Goal: Complete application form

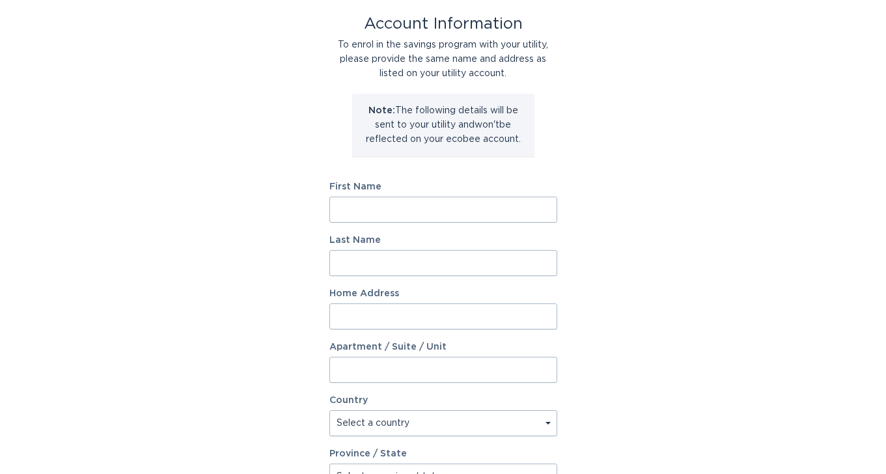
scroll to position [72, 0]
type input "[PERSON_NAME]"
type input "JUDGE"
type input "[STREET_ADDRESS][PERSON_NAME]"
select select "US"
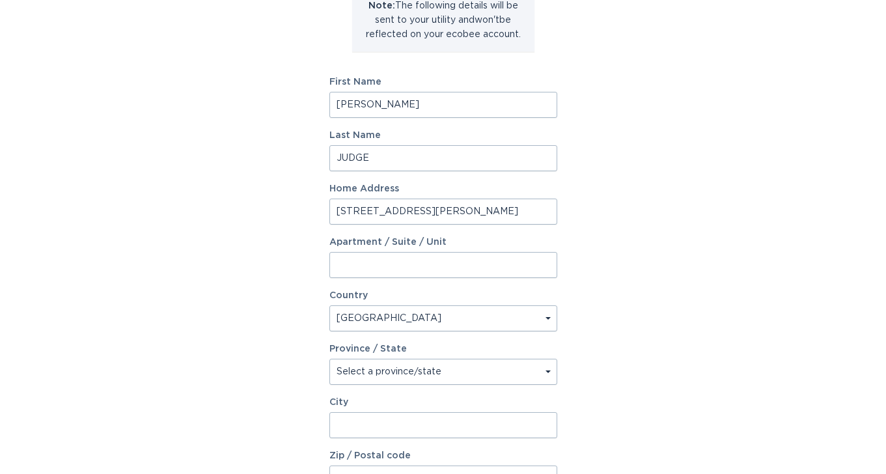
scroll to position [177, 0]
select select "MA"
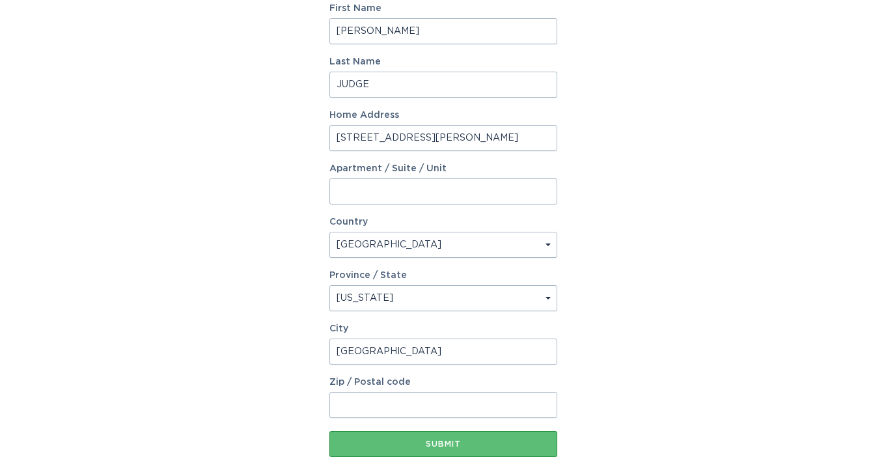
scroll to position [260, 0]
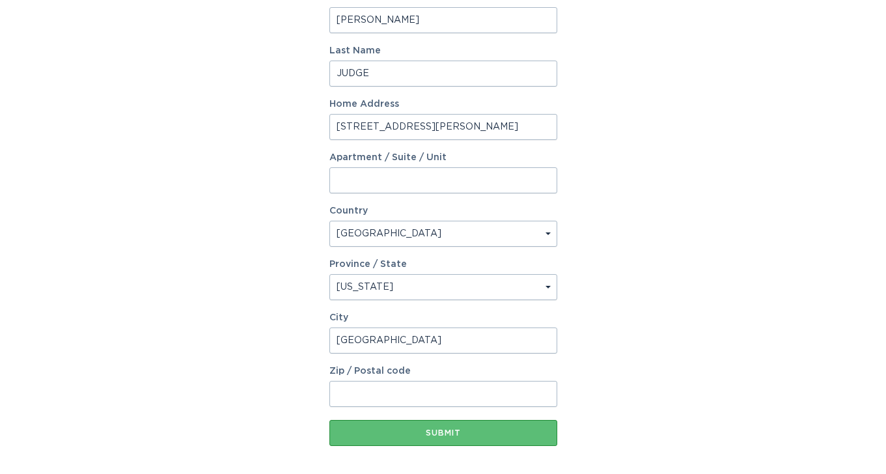
type input "[GEOGRAPHIC_DATA]"
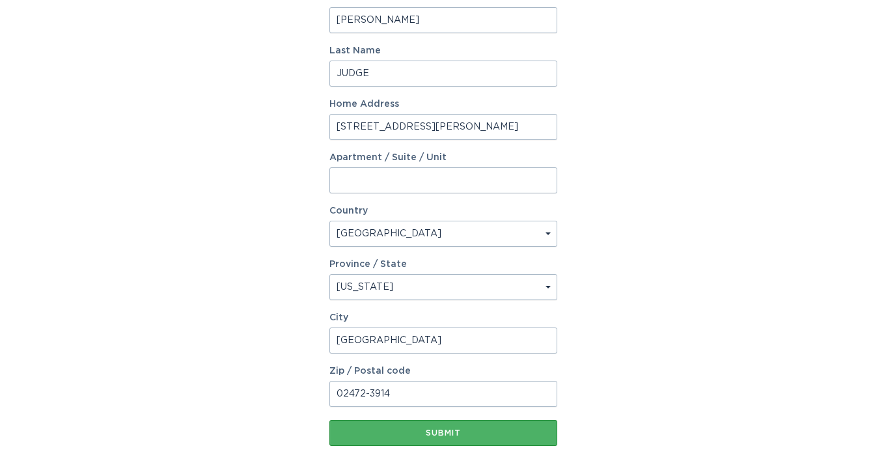
click at [451, 434] on div "Submit" at bounding box center [443, 433] width 215 height 8
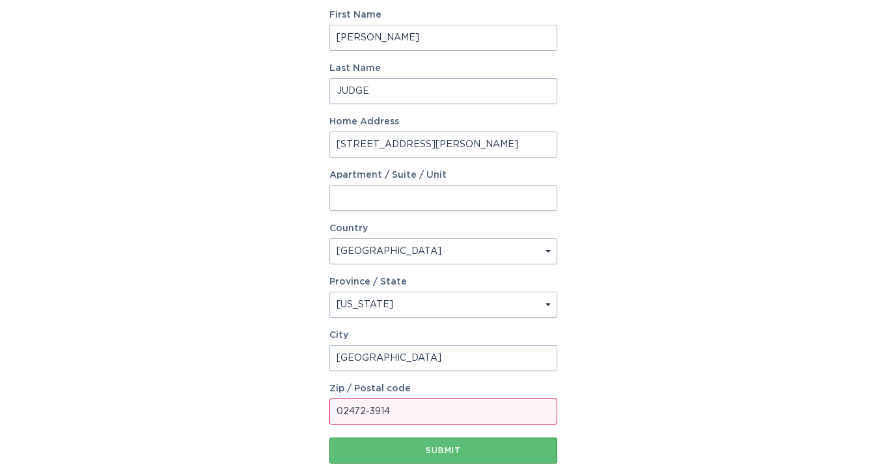
scroll to position [260, 0]
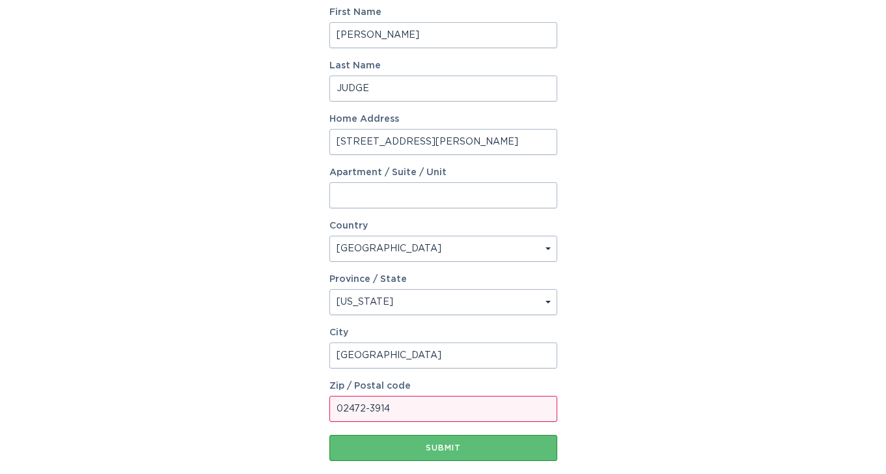
click at [423, 415] on input "02472-3914" at bounding box center [443, 409] width 228 height 26
click at [456, 451] on div "Submit" at bounding box center [443, 448] width 215 height 8
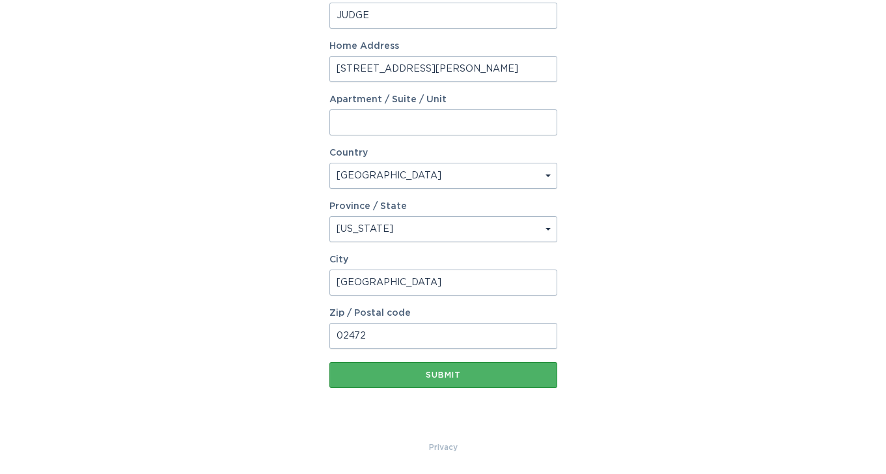
scroll to position [333, 0]
click at [459, 374] on div "Submit" at bounding box center [443, 375] width 215 height 8
click at [427, 337] on input "02472" at bounding box center [443, 336] width 228 height 26
click at [443, 376] on div "Submit" at bounding box center [443, 375] width 215 height 8
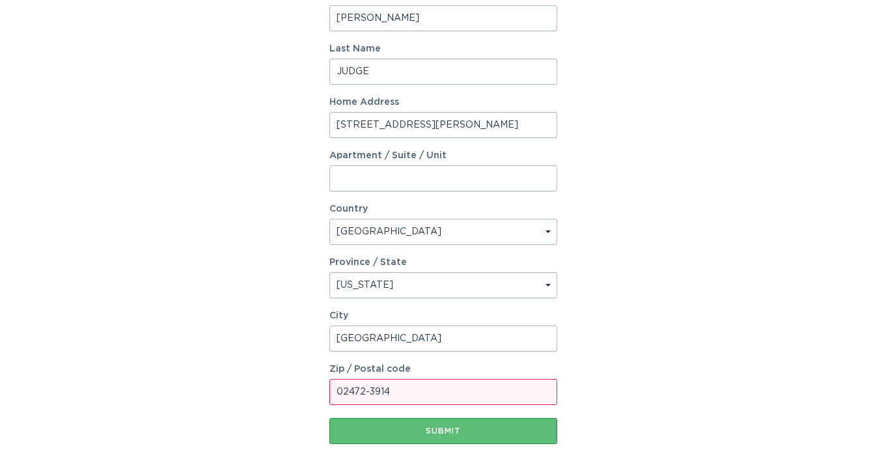
scroll to position [297, 0]
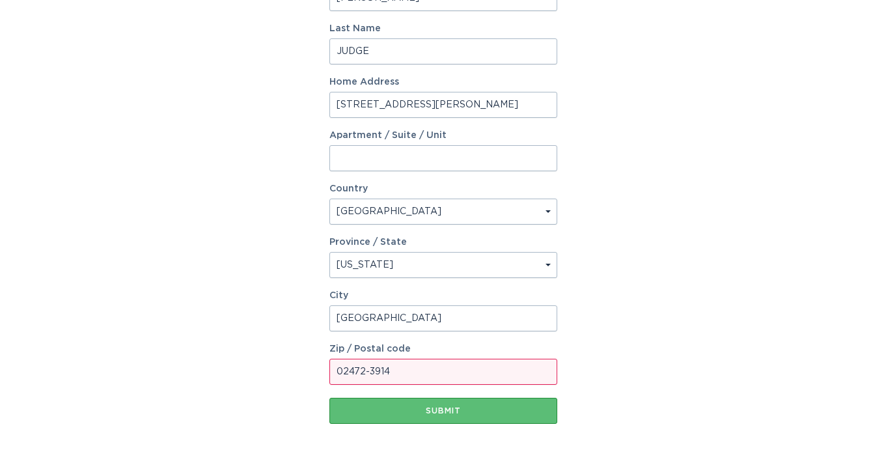
click at [424, 375] on input "02472-3914" at bounding box center [443, 372] width 228 height 26
type input "0"
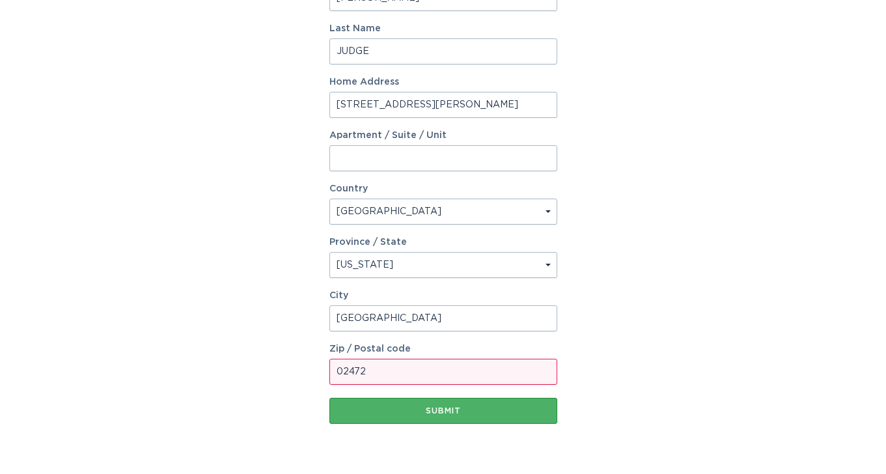
type input "02472"
click at [458, 413] on div "Submit" at bounding box center [443, 411] width 215 height 8
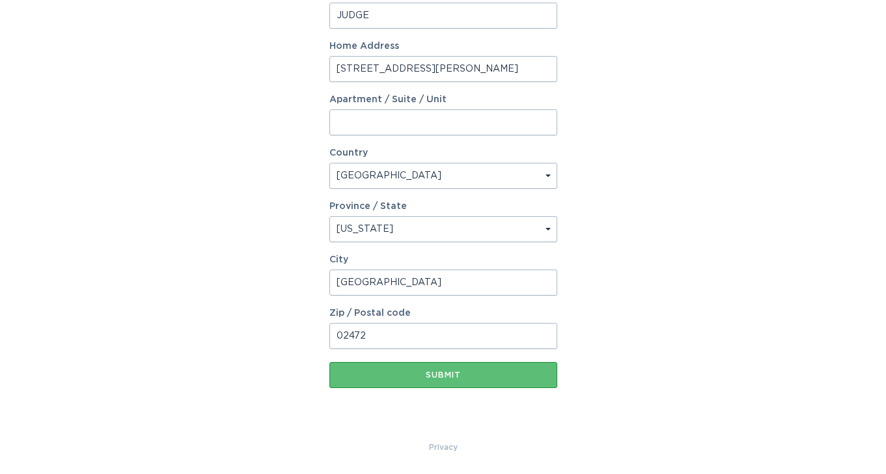
scroll to position [333, 0]
click at [446, 369] on button "Submit" at bounding box center [443, 375] width 228 height 26
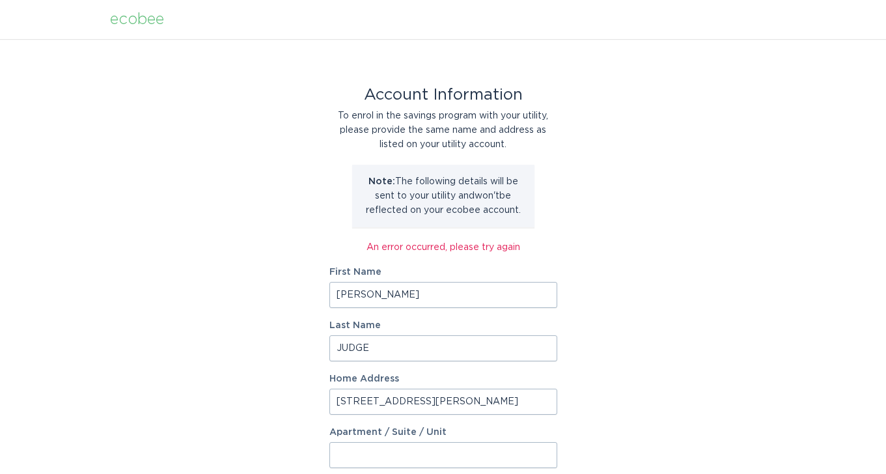
scroll to position [0, 0]
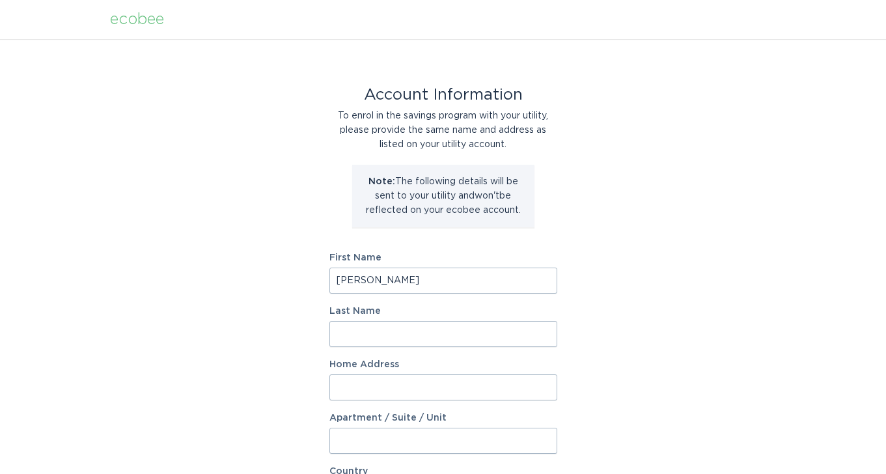
type input "[PERSON_NAME]"
type input "Judge"
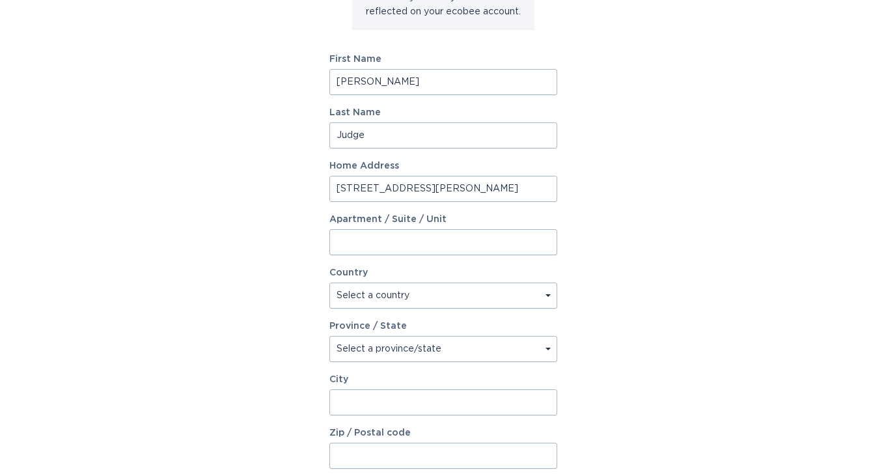
scroll to position [232, 0]
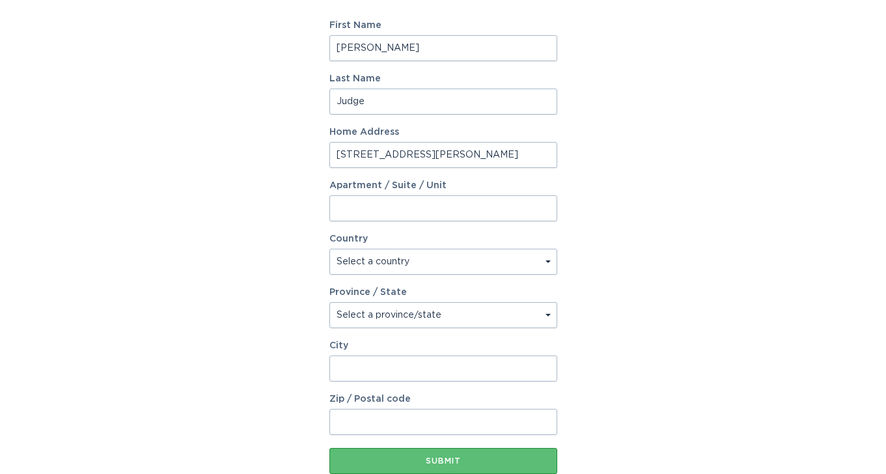
type input "24 Parker St."
select select "US"
select select "MA"
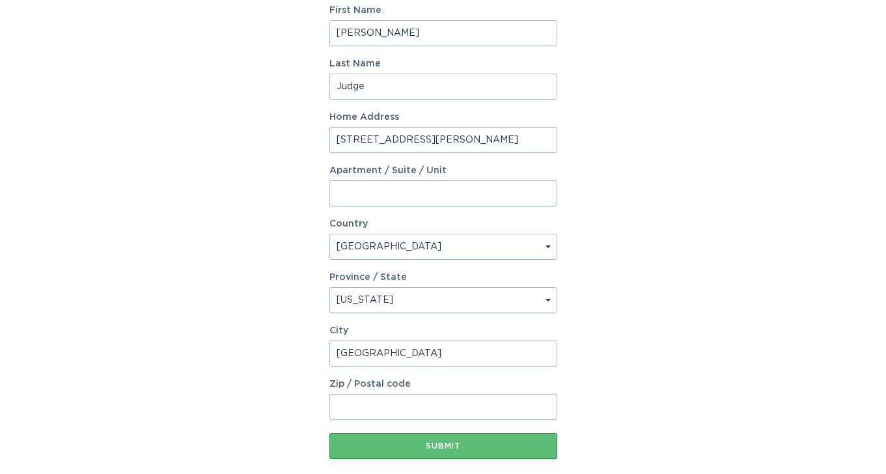
scroll to position [254, 0]
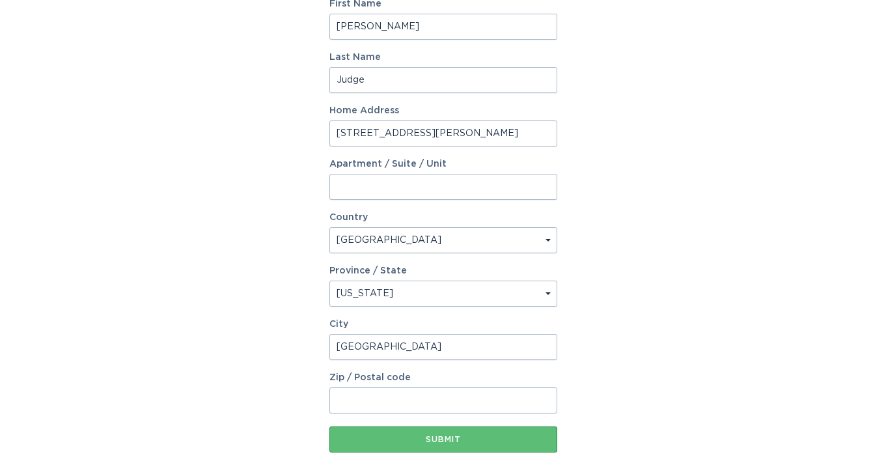
type input "Watertown"
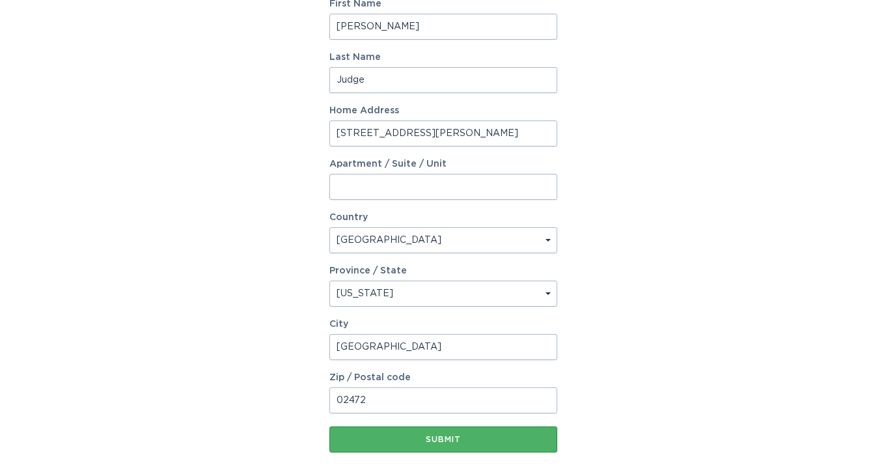
type input "02472"
click at [468, 443] on button "Submit" at bounding box center [443, 439] width 228 height 26
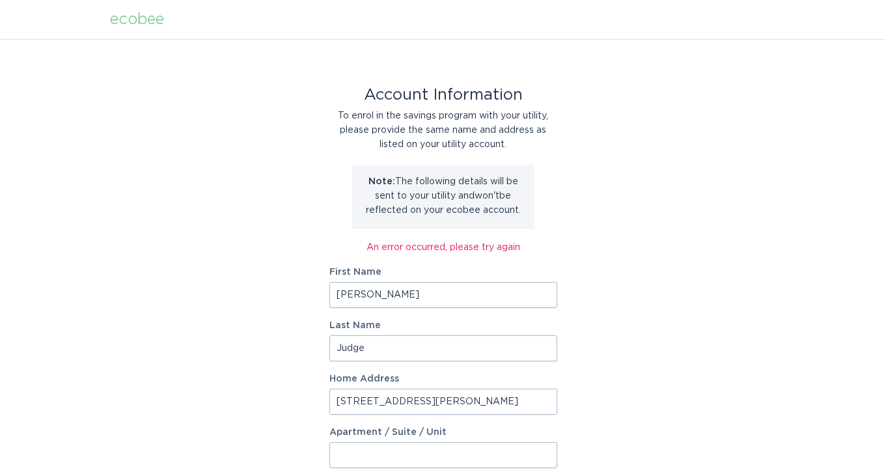
scroll to position [0, 0]
